Goal: Information Seeking & Learning: Learn about a topic

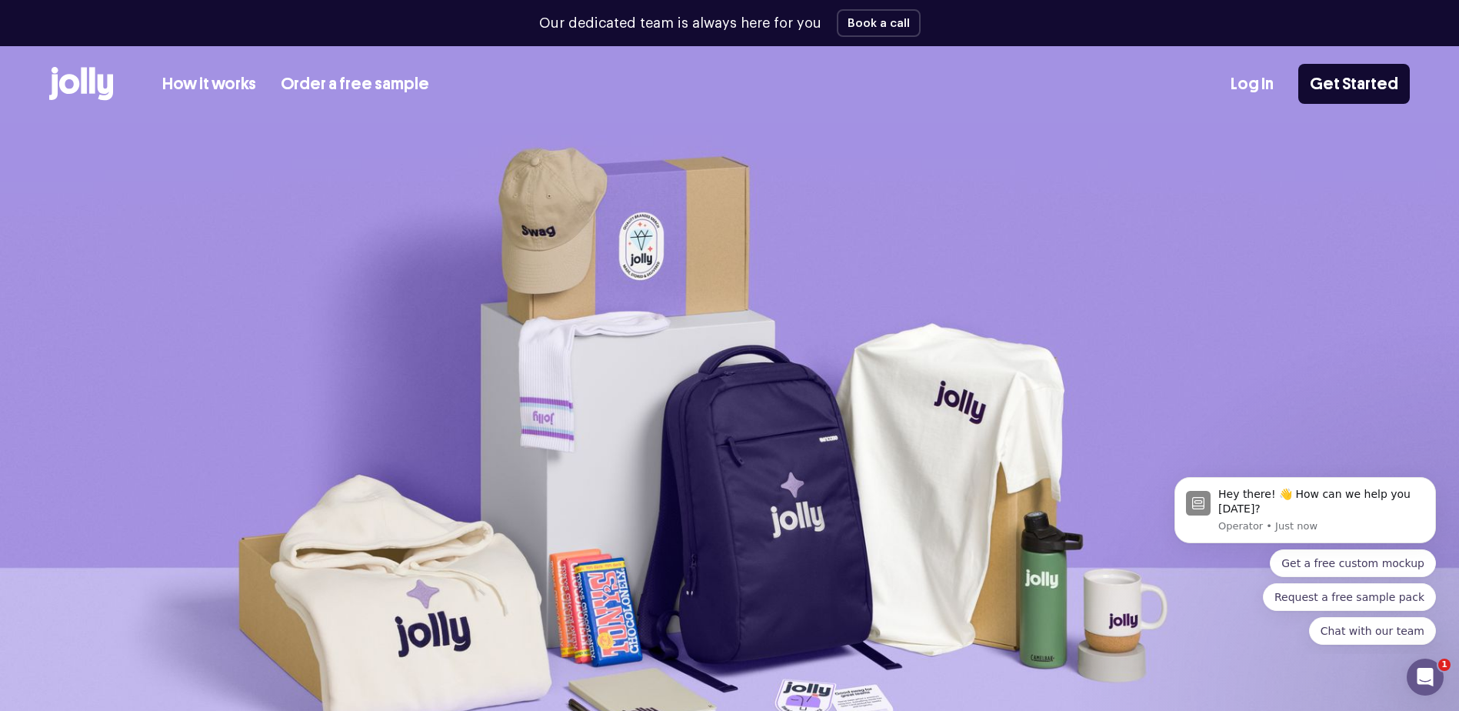
click at [62, 86] on icon at bounding box center [69, 84] width 20 height 20
click at [180, 79] on link "How it works" at bounding box center [209, 84] width 94 height 25
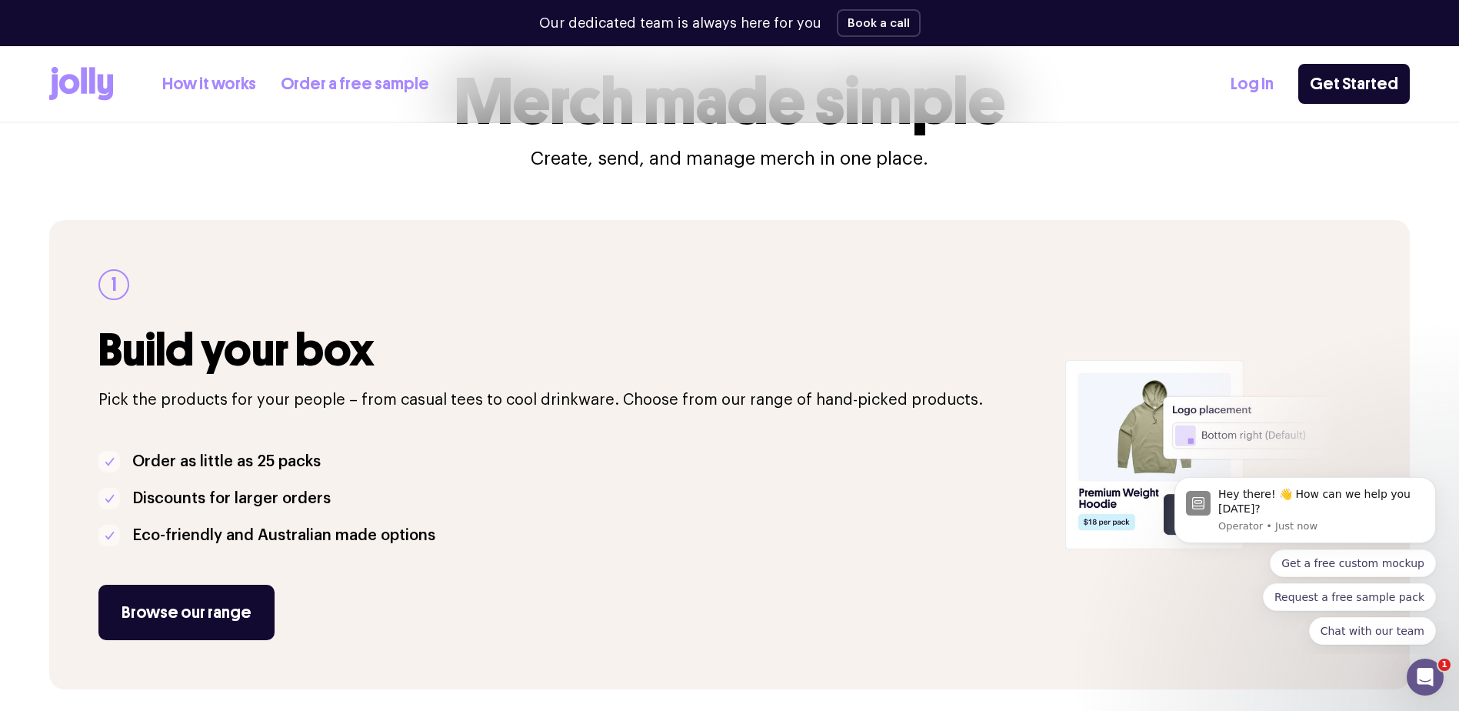
scroll to position [77, 0]
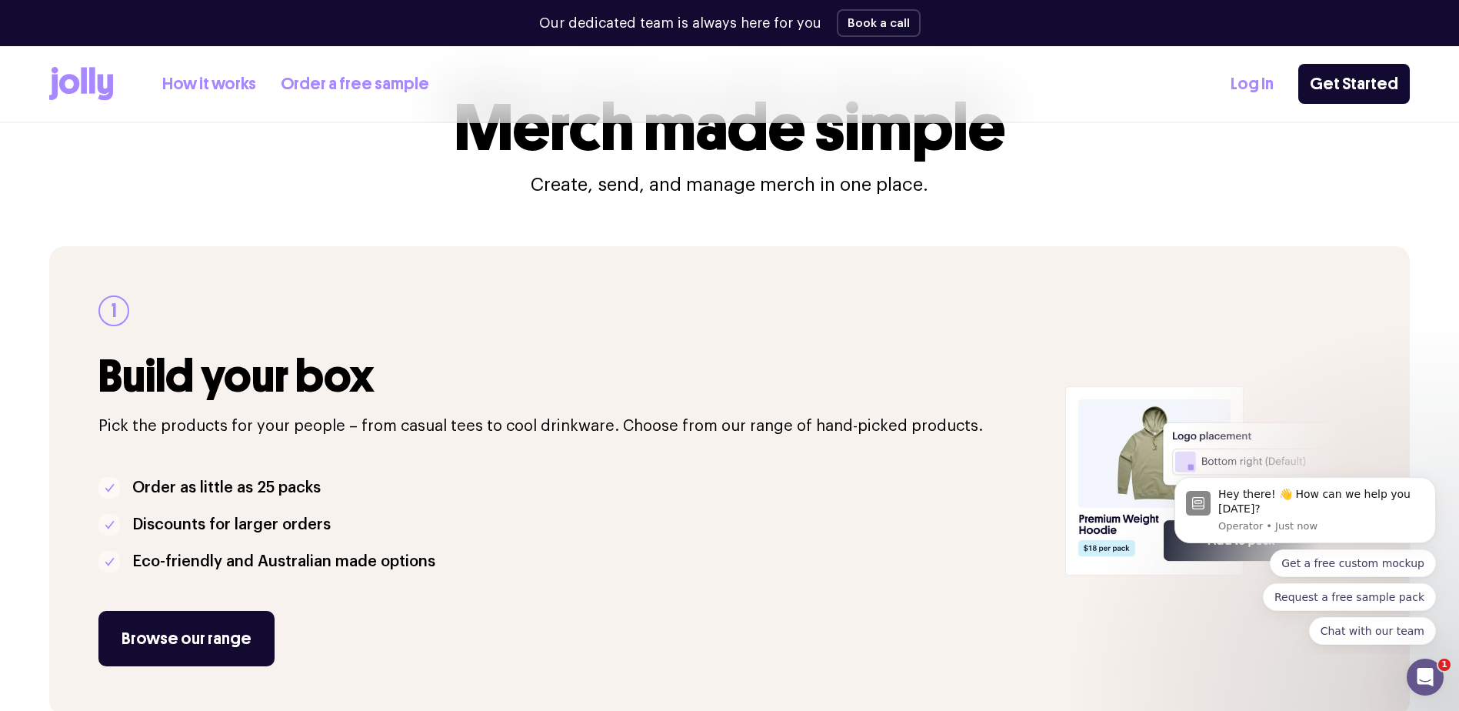
click at [334, 72] on link "Order a free sample" at bounding box center [355, 84] width 148 height 25
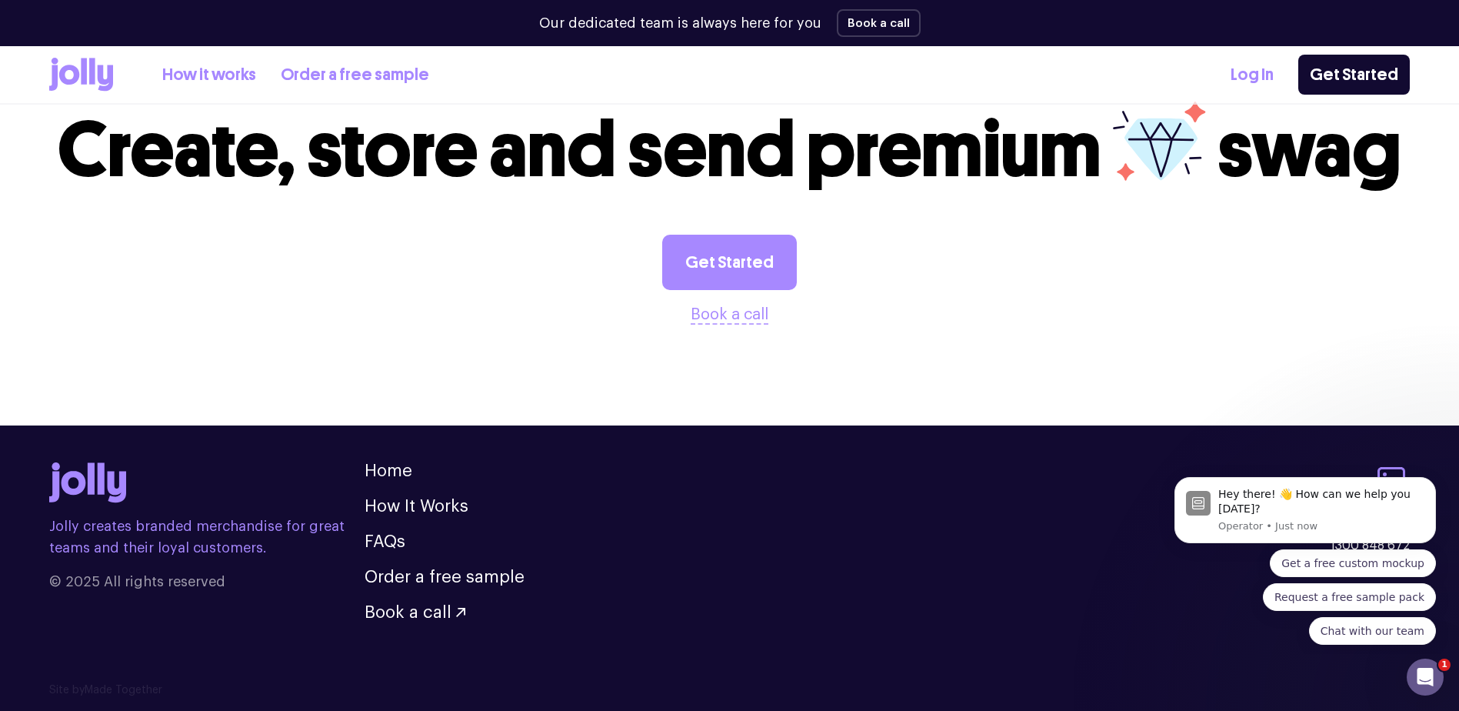
scroll to position [1612, 0]
click at [185, 85] on link "How it works" at bounding box center [209, 74] width 94 height 25
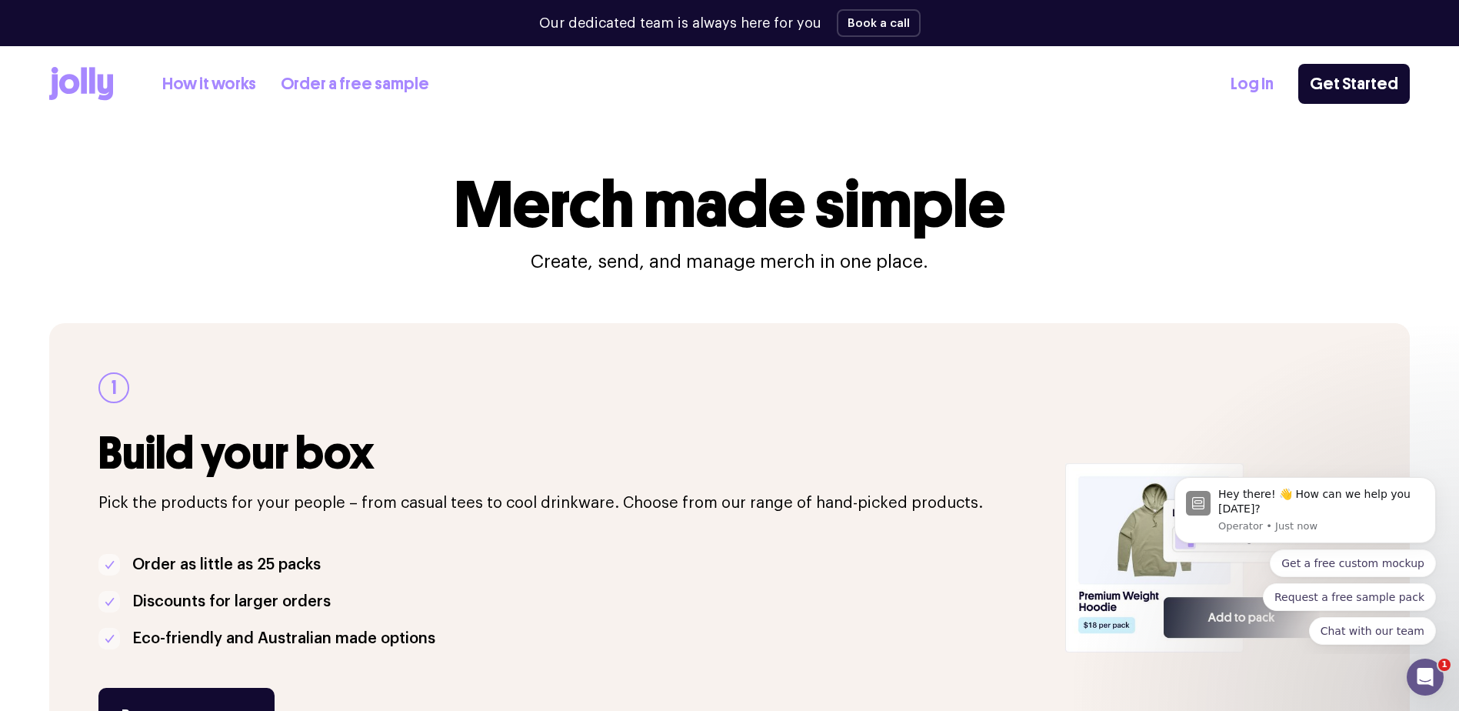
click at [104, 79] on icon at bounding box center [81, 84] width 64 height 34
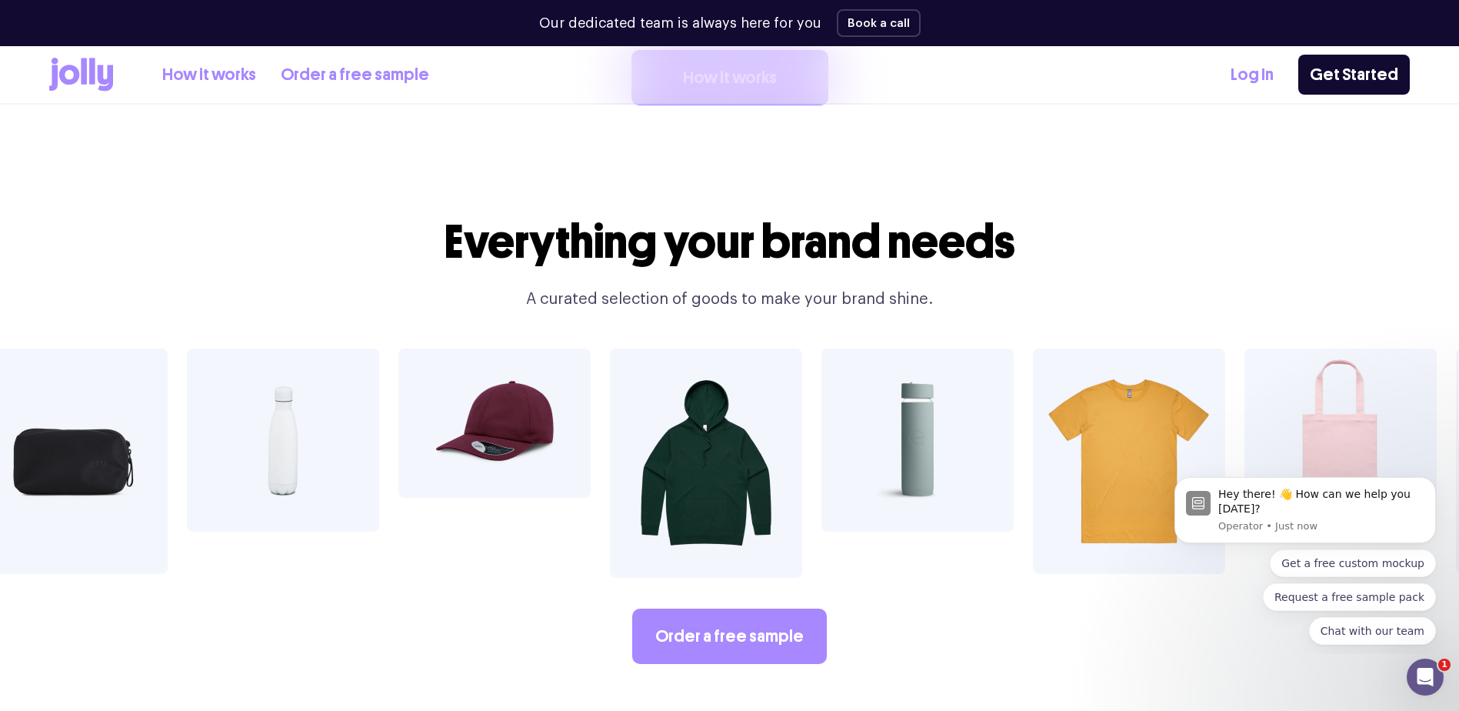
scroll to position [2614, 0]
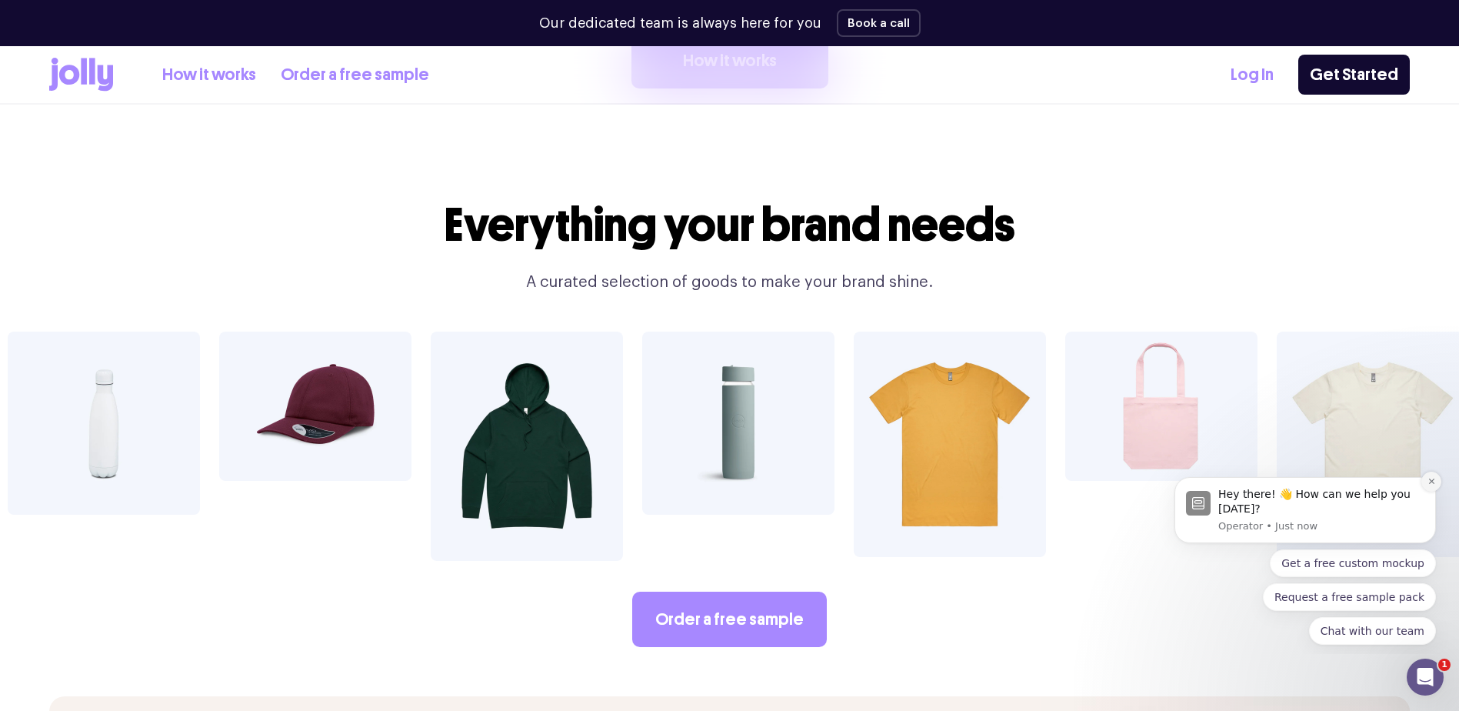
click at [1431, 484] on icon "Dismiss notification" at bounding box center [1431, 481] width 8 height 8
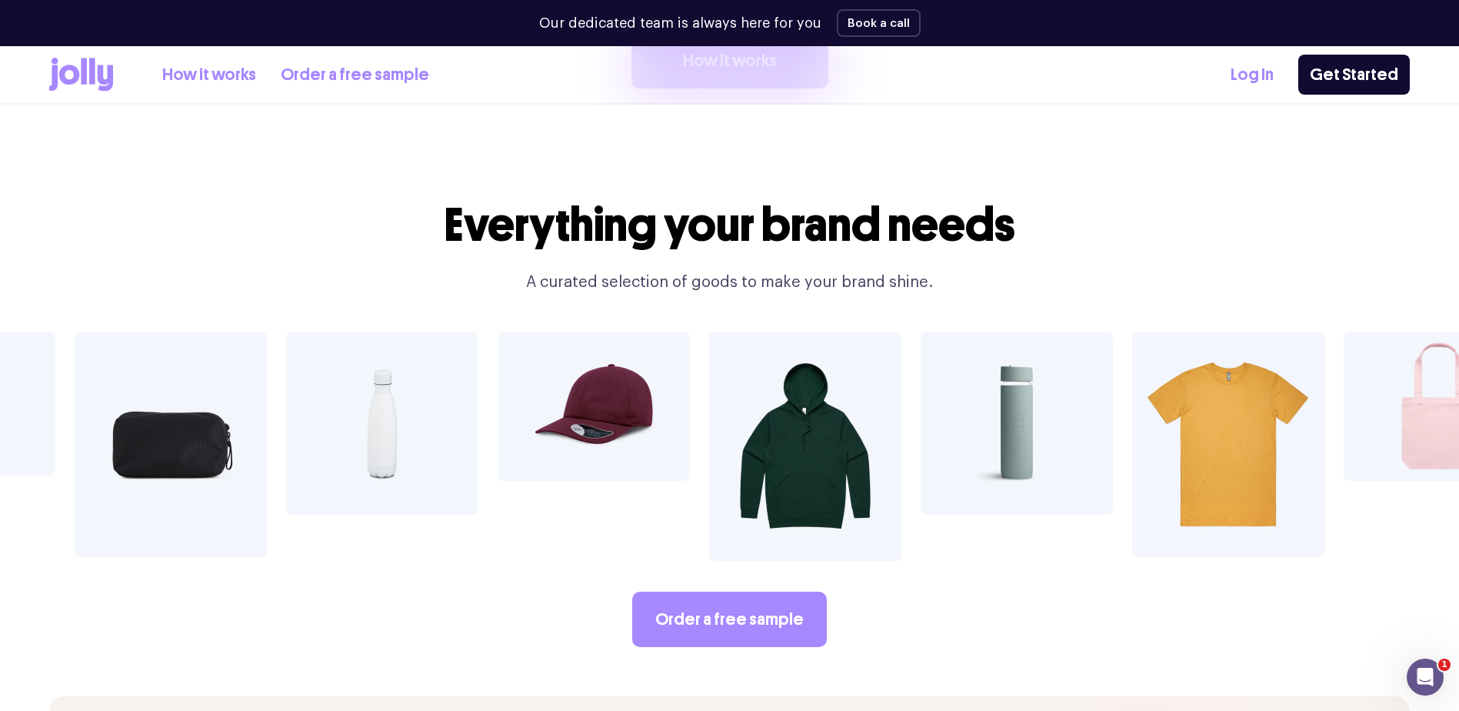
click at [1141, 624] on section "Everything your brand needs A curated selection of goods to make your brand shi…" at bounding box center [729, 435] width 1459 height 521
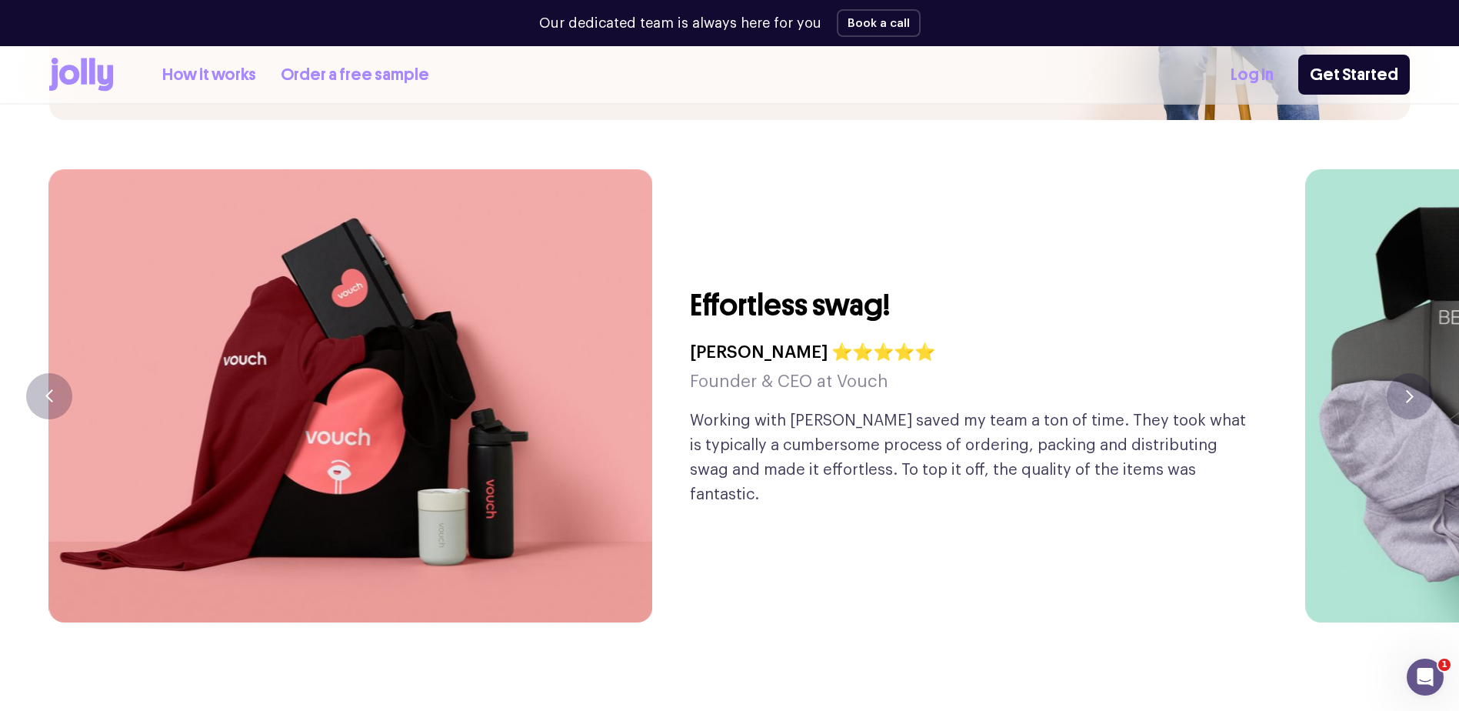
scroll to position [3768, 0]
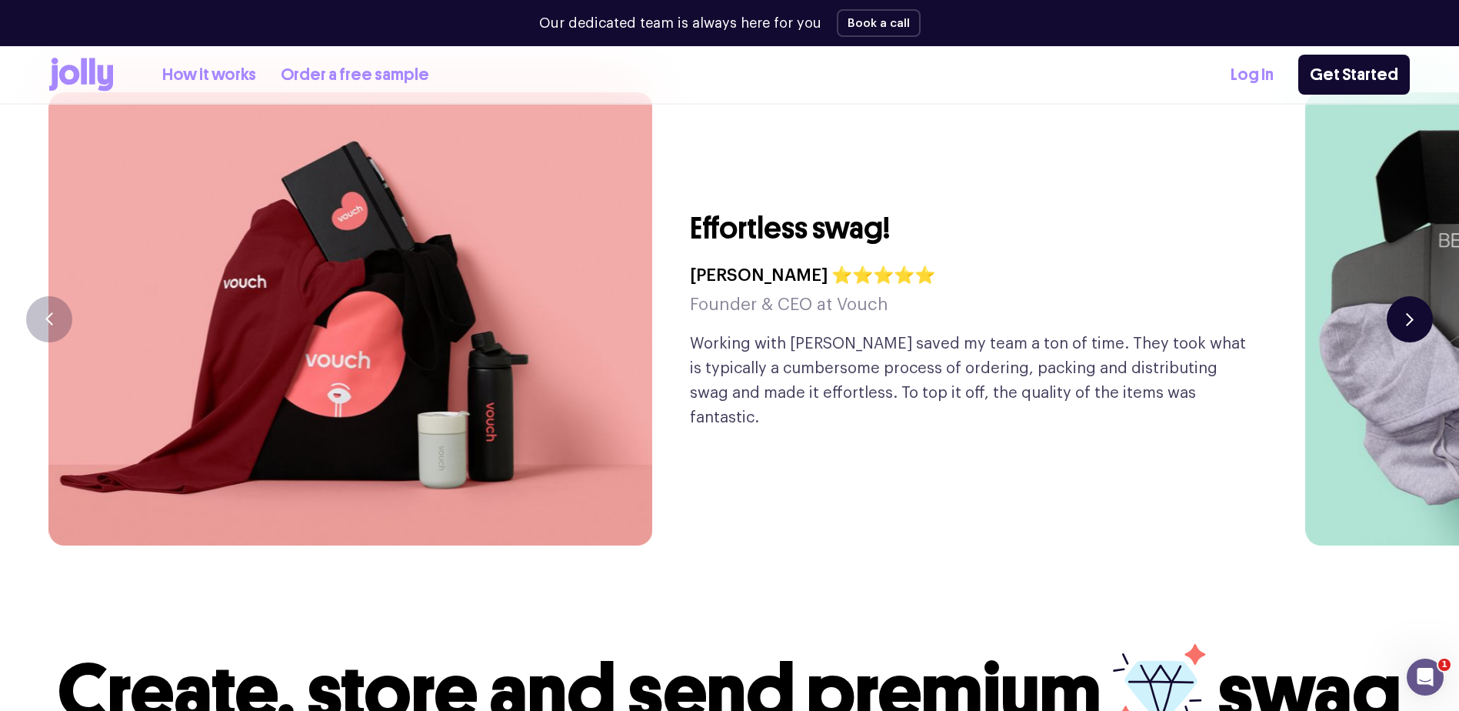
click at [1416, 296] on button "button" at bounding box center [1409, 319] width 46 height 46
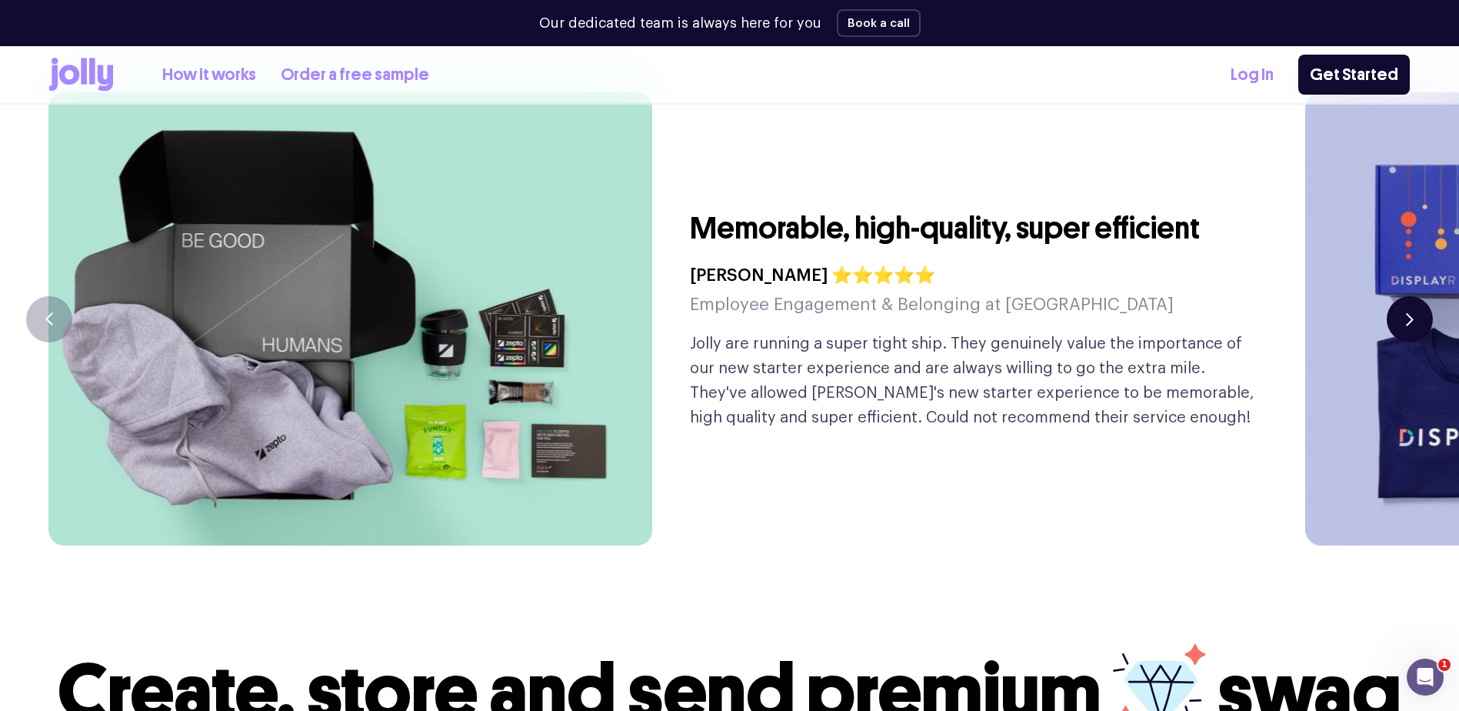
click at [1416, 296] on button "button" at bounding box center [1409, 319] width 46 height 46
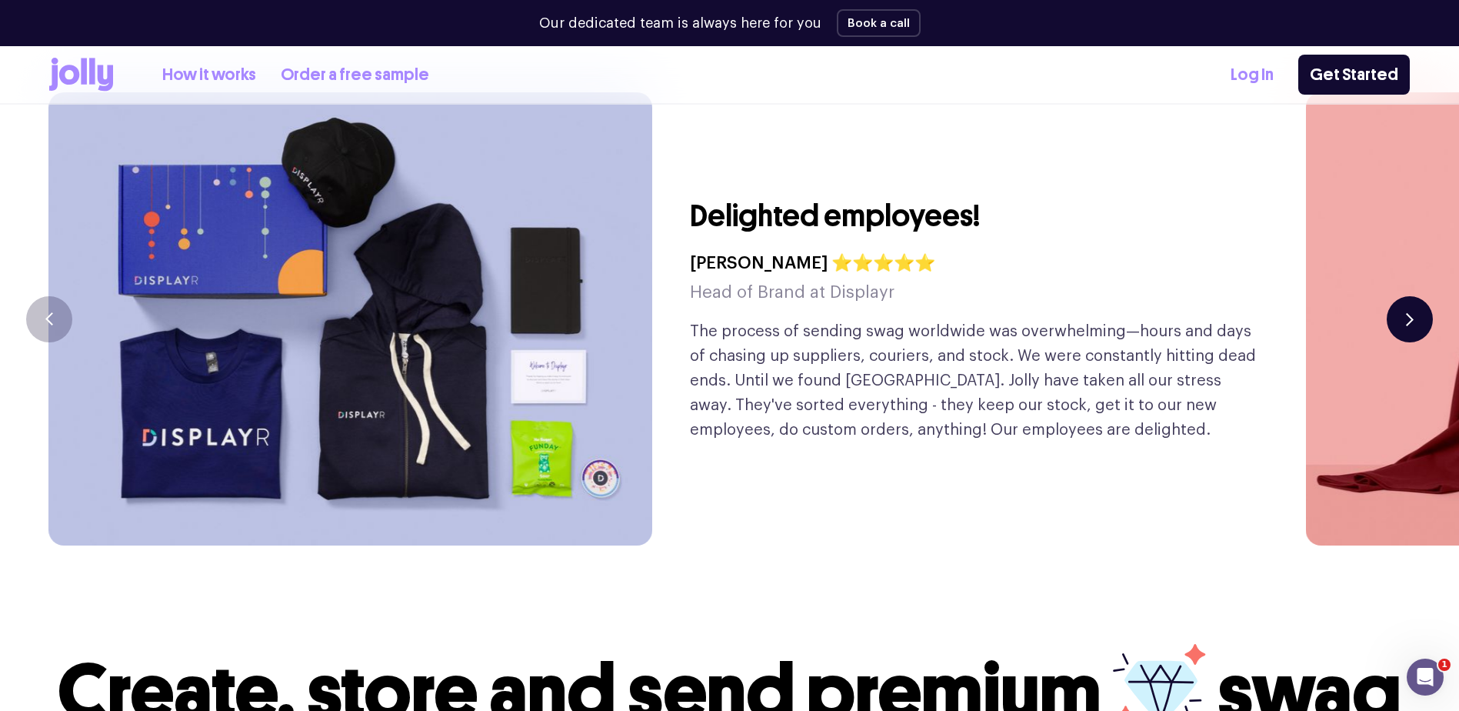
click at [1417, 296] on button "button" at bounding box center [1409, 319] width 46 height 46
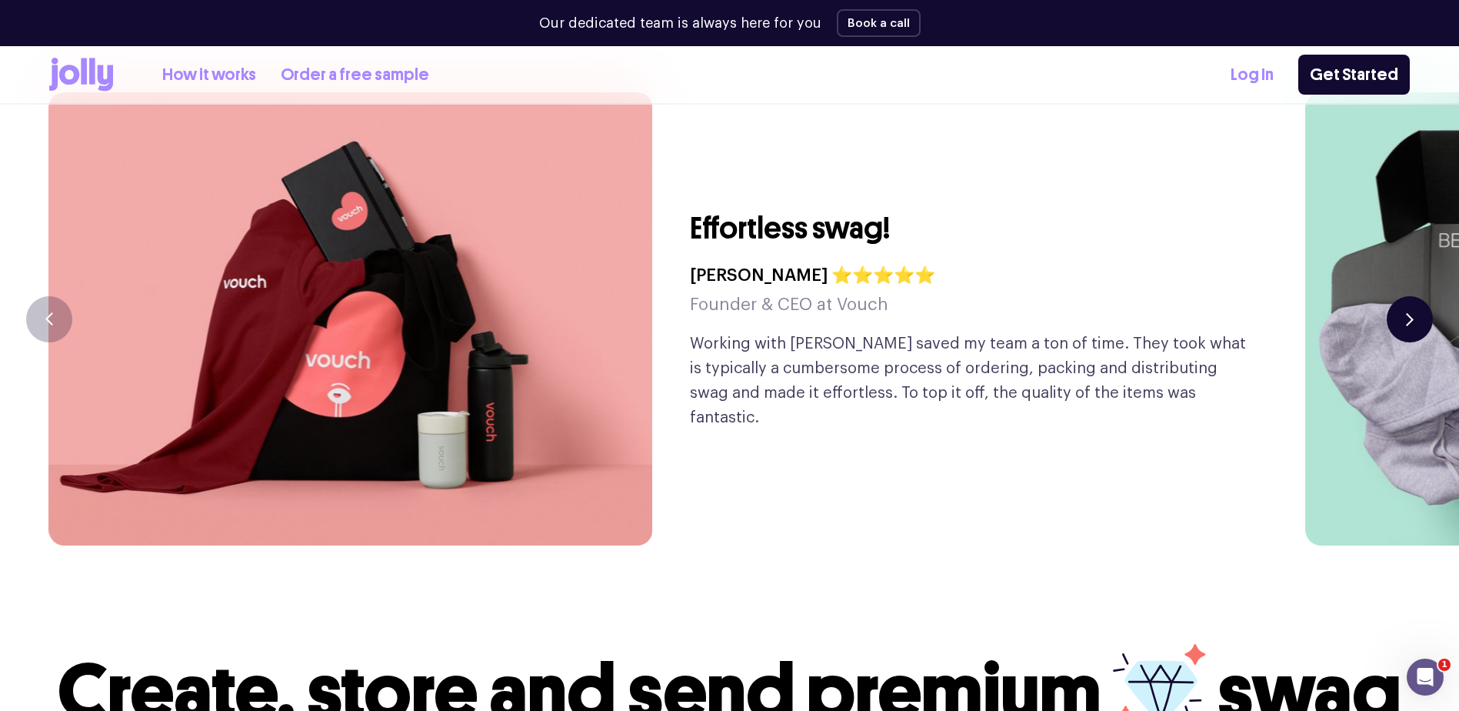
click at [1416, 296] on button "button" at bounding box center [1409, 319] width 46 height 46
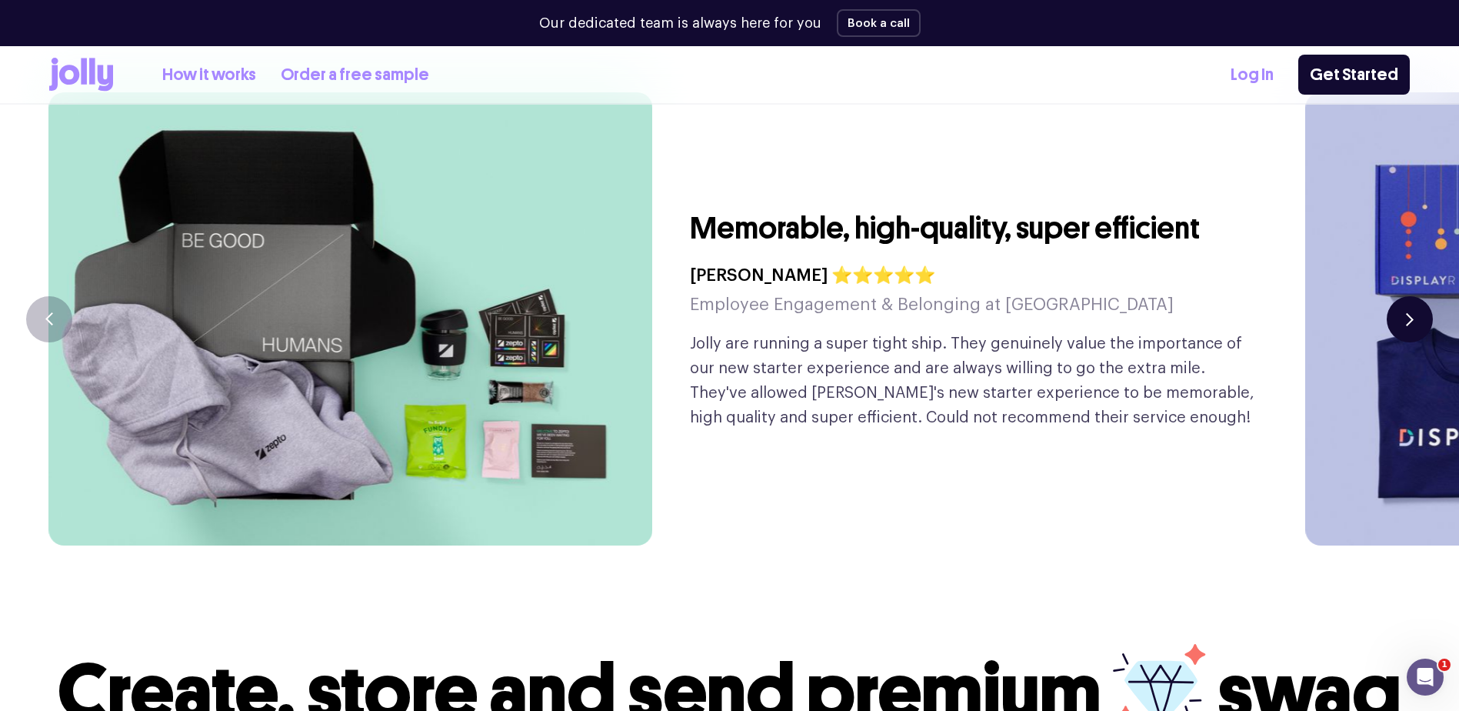
click at [1416, 296] on button "button" at bounding box center [1409, 319] width 46 height 46
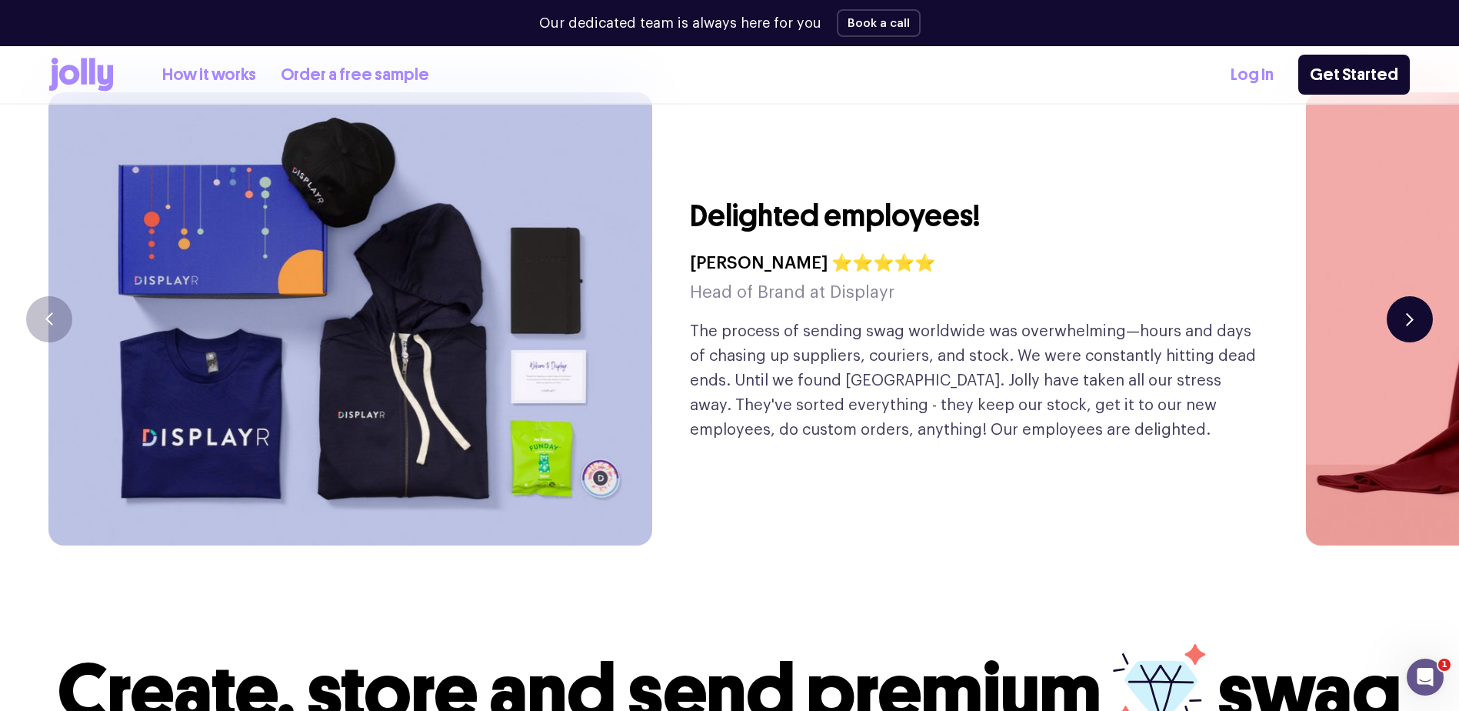
click at [1416, 296] on button "button" at bounding box center [1409, 319] width 46 height 46
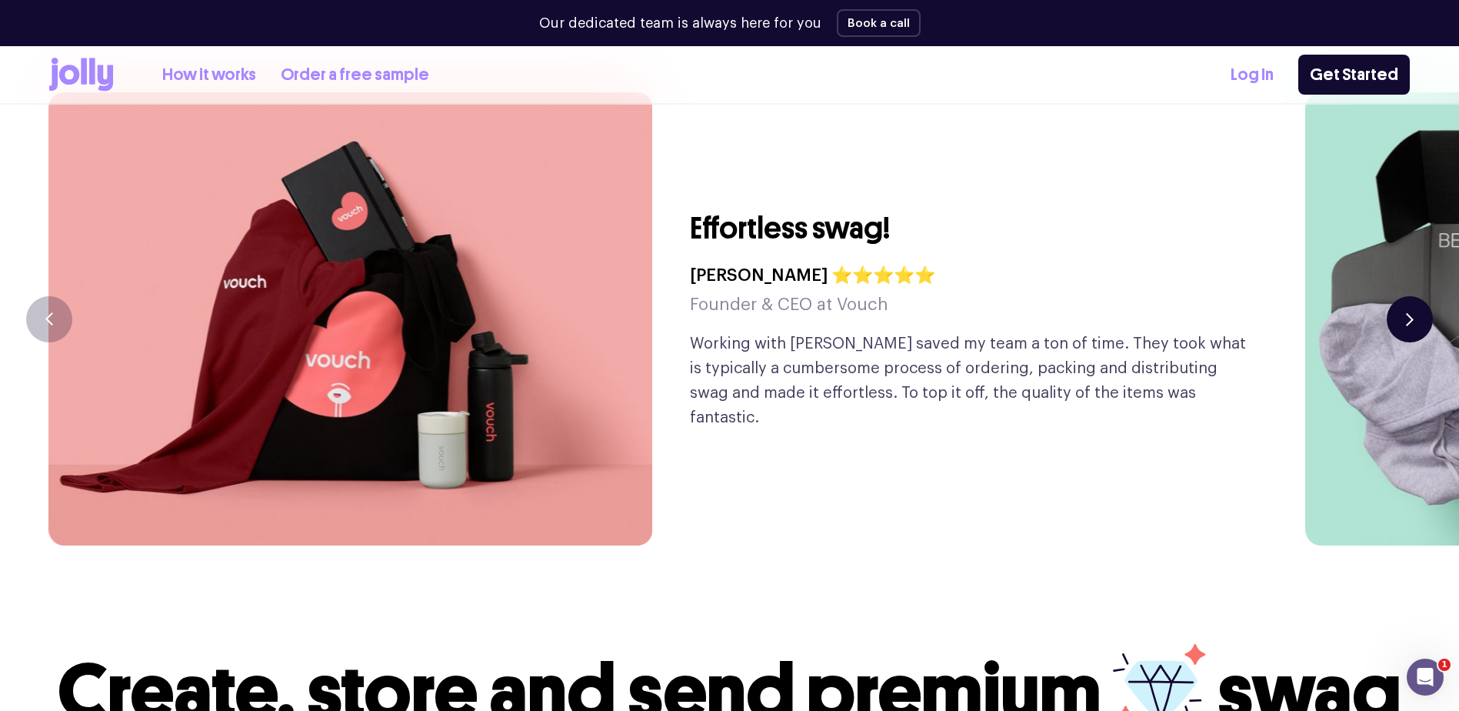
click at [1418, 296] on button "button" at bounding box center [1409, 319] width 46 height 46
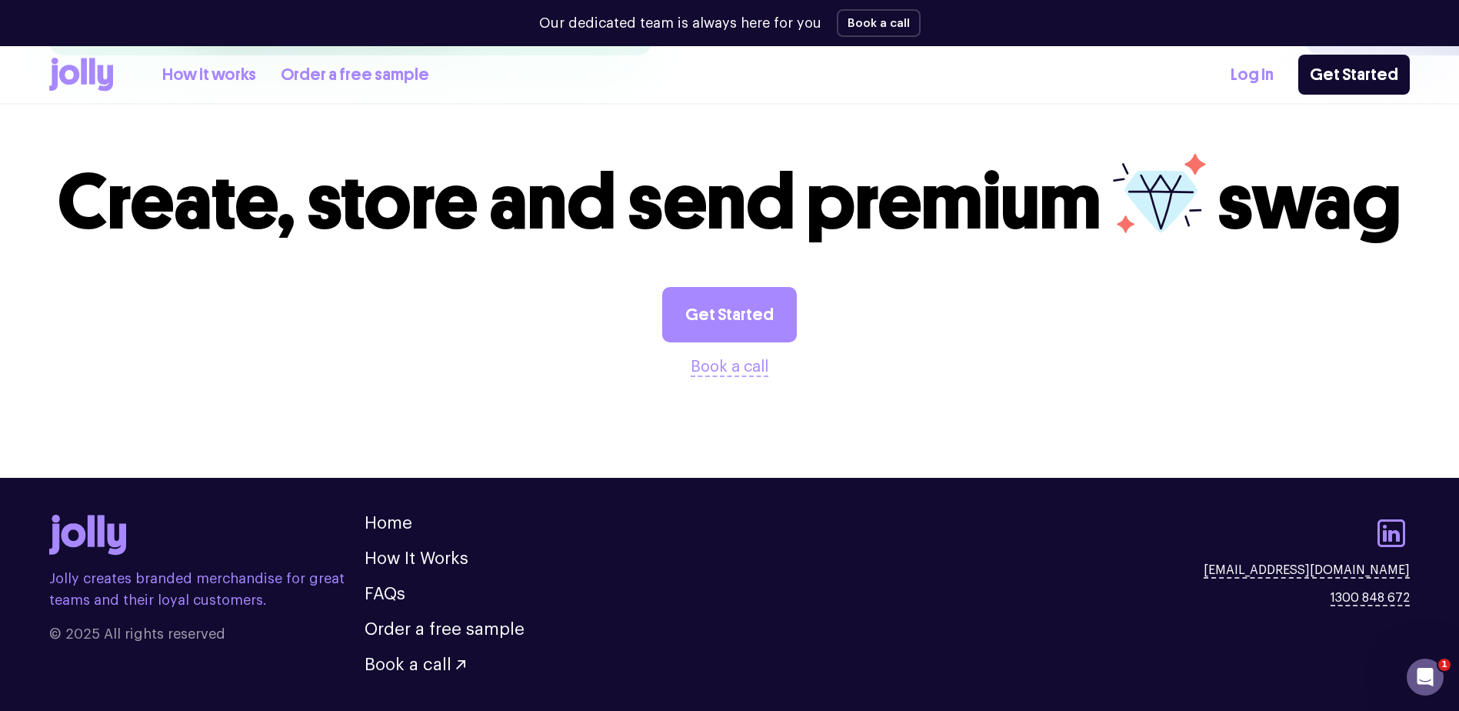
scroll to position [4274, 0]
